Goal: Task Accomplishment & Management: Use online tool/utility

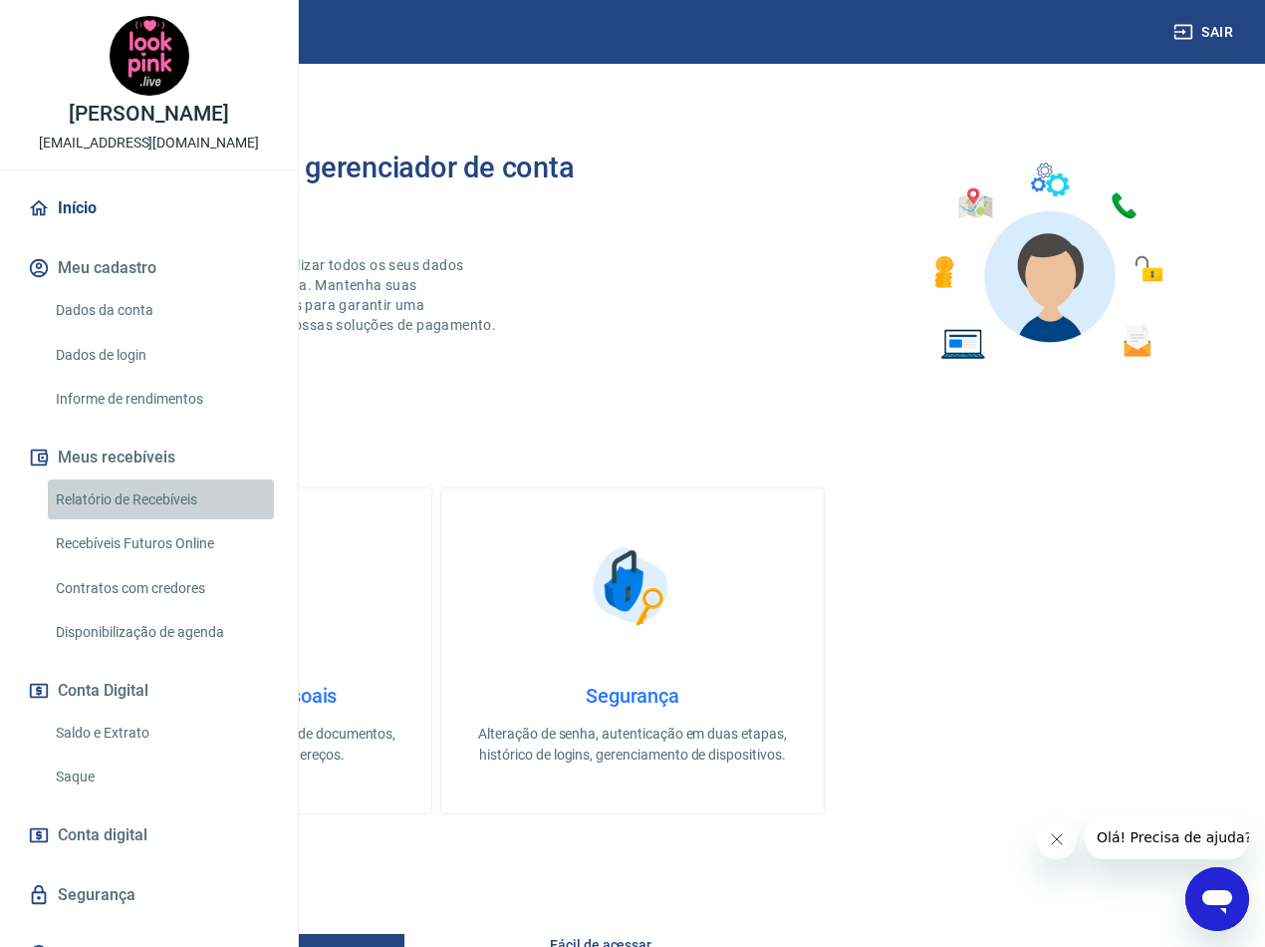
click at [171, 520] on link "Relatório de Recebíveis" at bounding box center [161, 499] width 226 height 41
